Goal: Information Seeking & Learning: Find specific fact

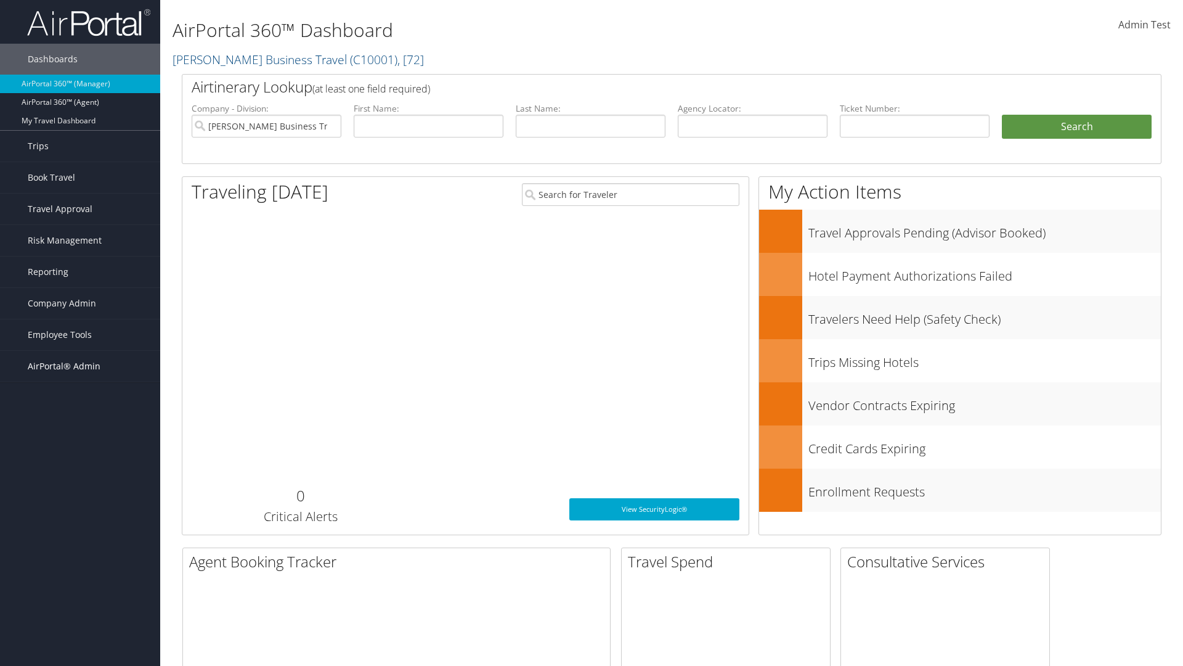
click at [80, 366] on span "AirPortal® Admin" at bounding box center [64, 366] width 73 height 31
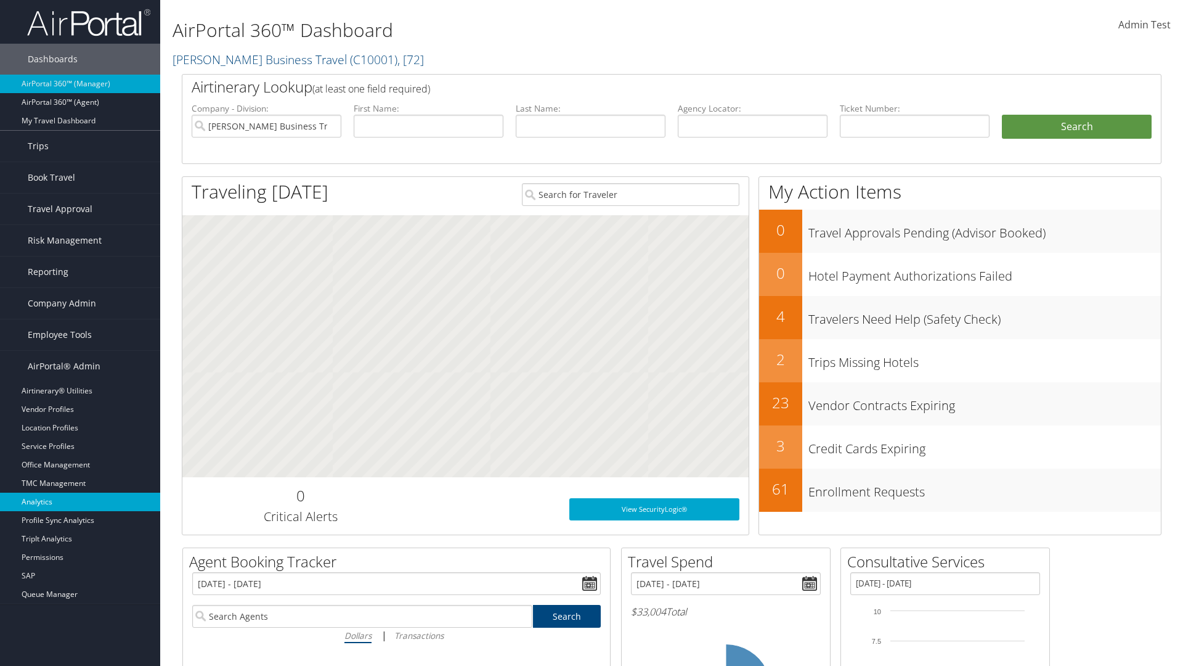
click at [80, 502] on link "Analytics" at bounding box center [80, 501] width 160 height 18
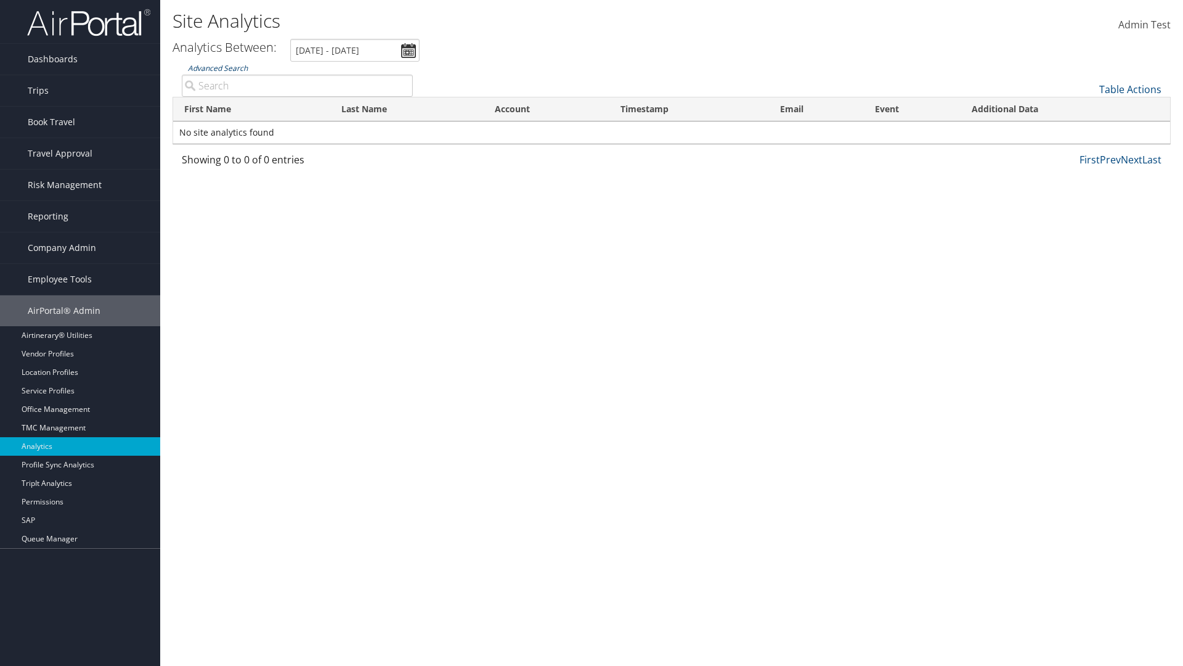
click at [218, 68] on link "Advanced Search" at bounding box center [218, 68] width 60 height 10
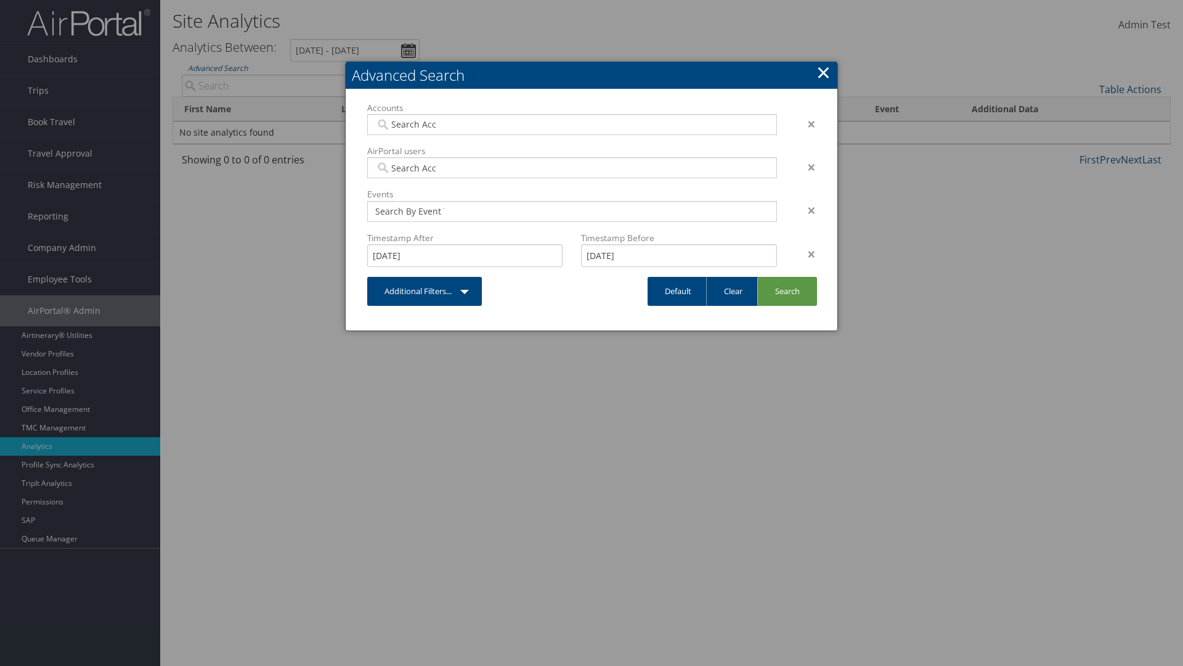
click at [823, 72] on link "×" at bounding box center [824, 72] width 14 height 25
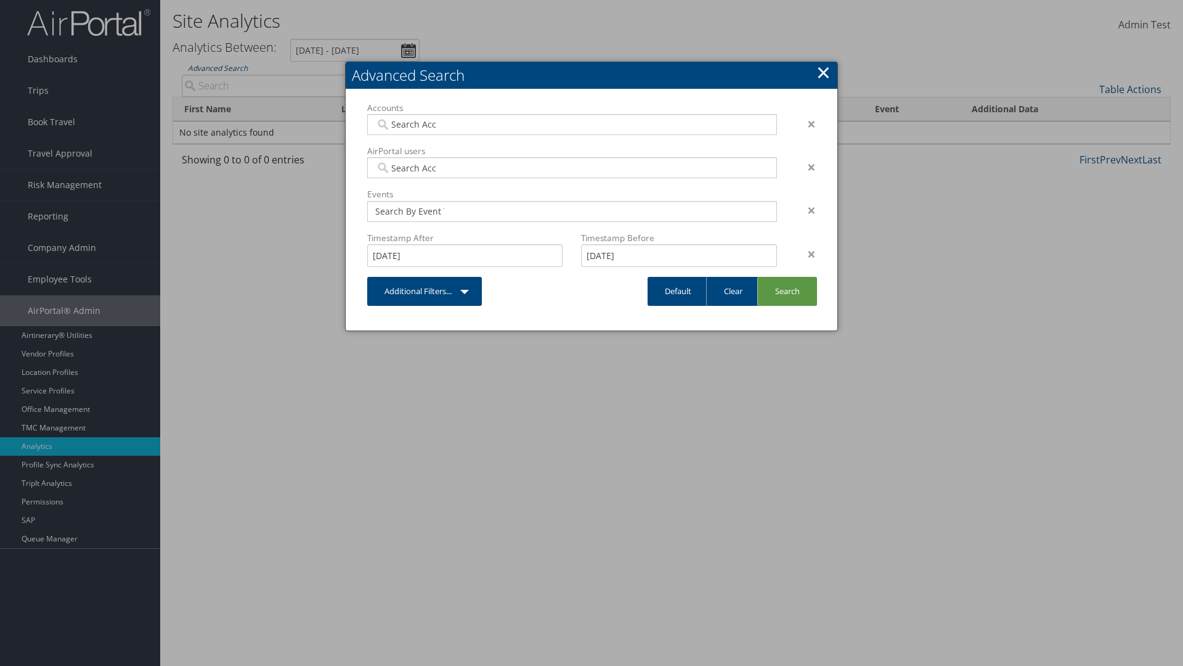
click at [806, 253] on div "×" at bounding box center [805, 254] width 39 height 15
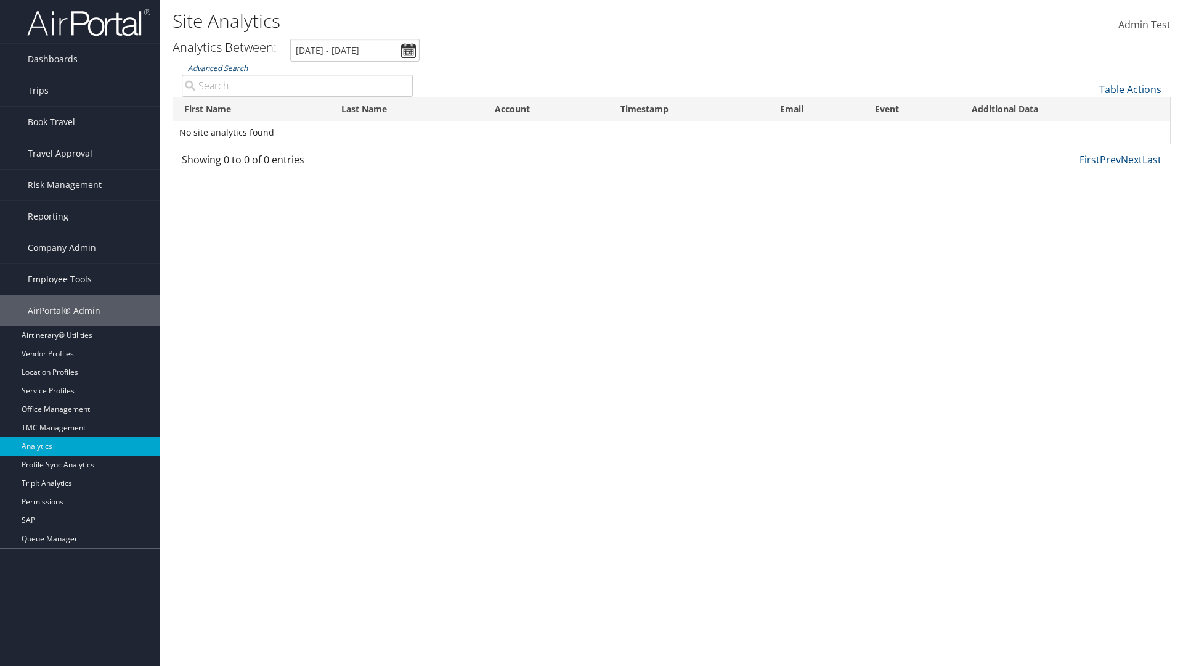
click at [218, 68] on link "Advanced Search" at bounding box center [218, 68] width 60 height 10
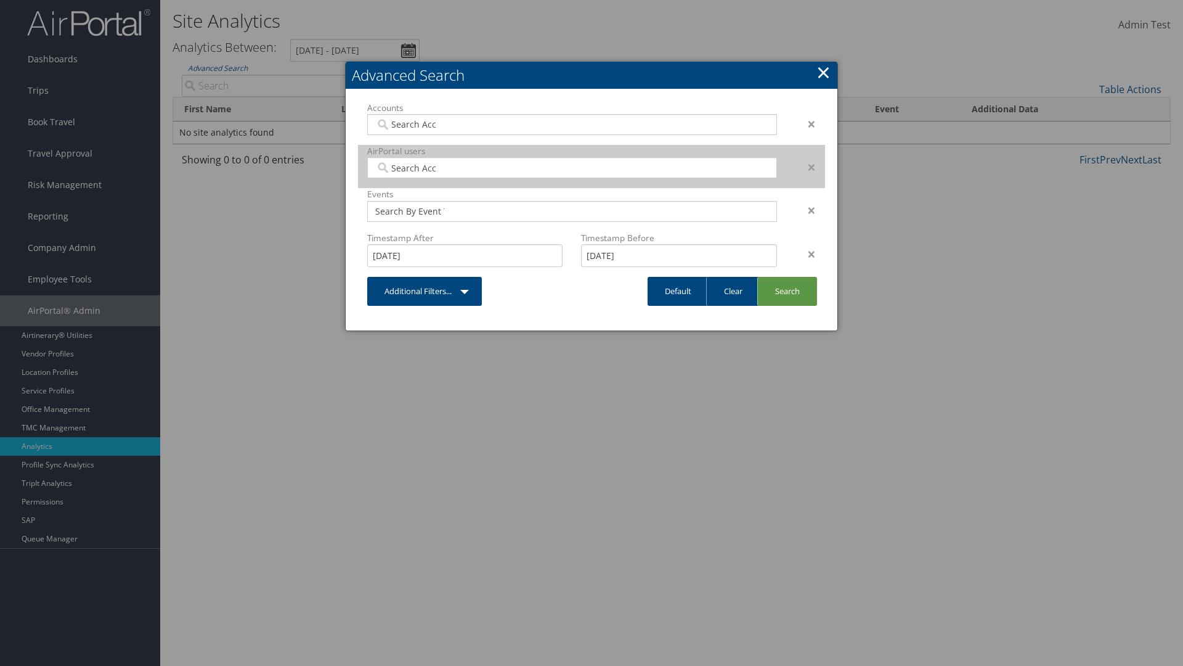
click at [410, 168] on input "search" at bounding box center [409, 167] width 69 height 12
type input "[PERSON_NAME] Download"
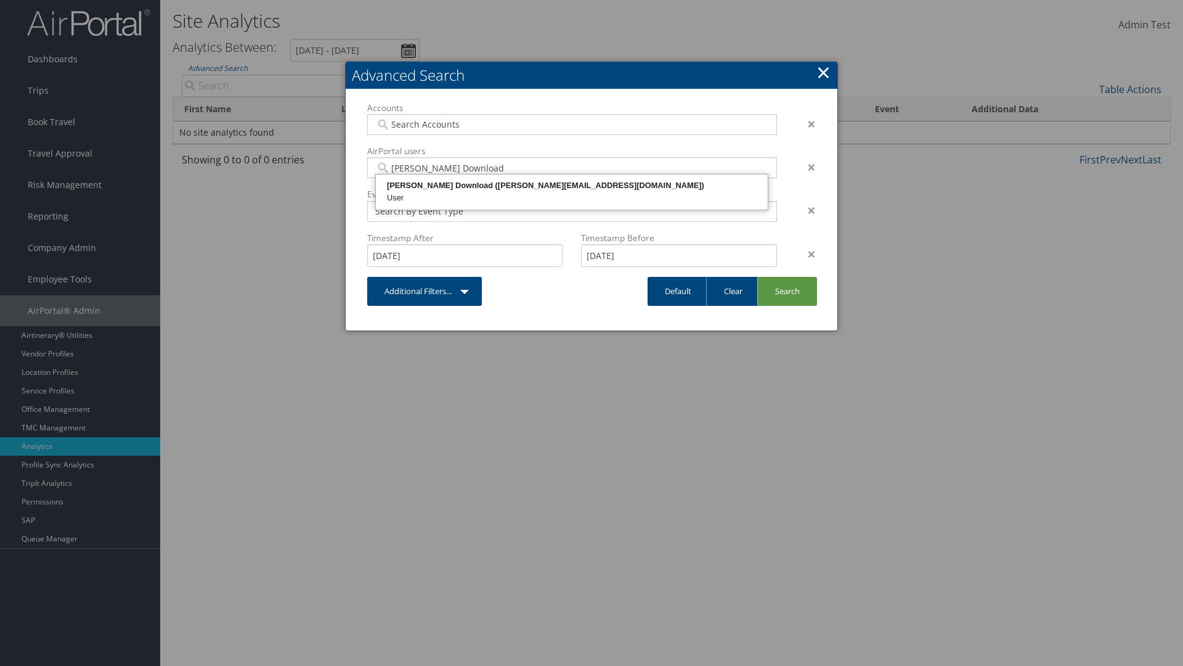
click at [572, 186] on div "[PERSON_NAME] Download ([PERSON_NAME][EMAIL_ADDRESS][DOMAIN_NAME])" at bounding box center [572, 185] width 388 height 12
type input "868356"
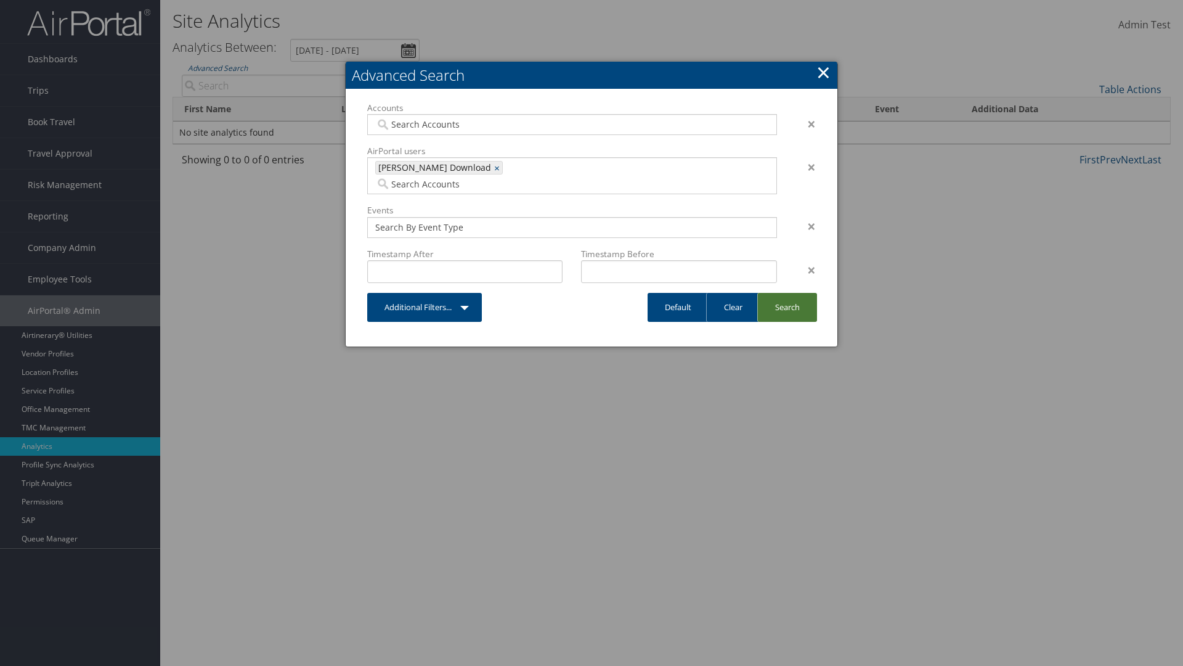
click at [787, 293] on link "Search" at bounding box center [787, 307] width 60 height 29
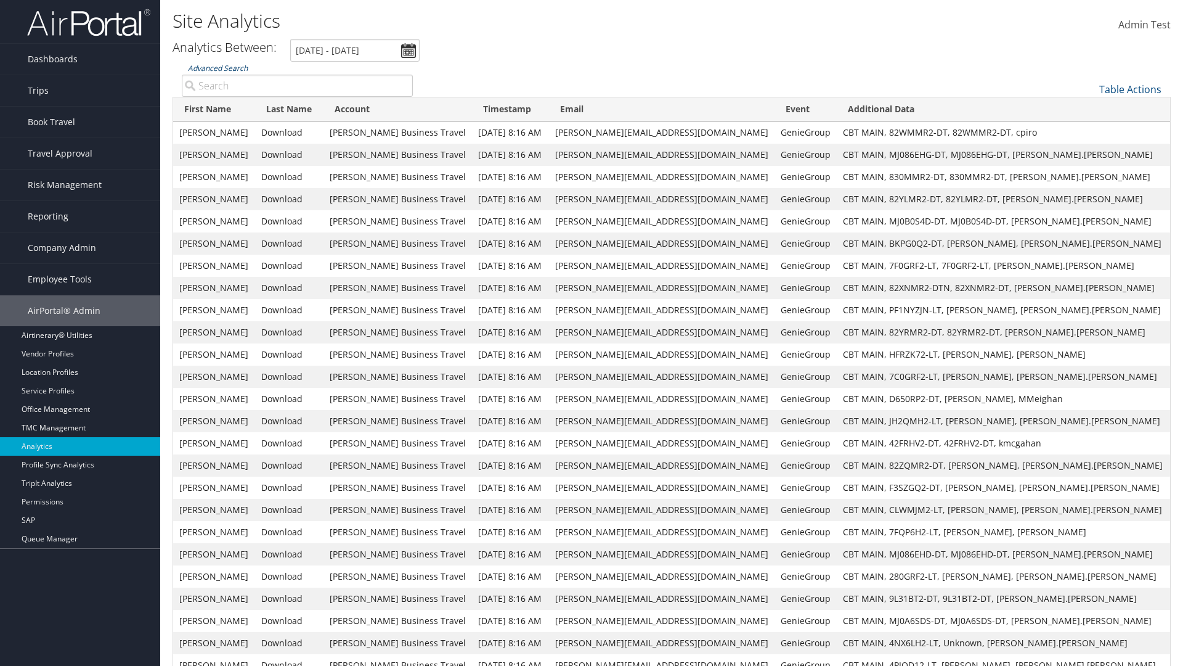
click at [218, 68] on link "Advanced Search" at bounding box center [218, 68] width 60 height 10
